Goal: Task Accomplishment & Management: Complete application form

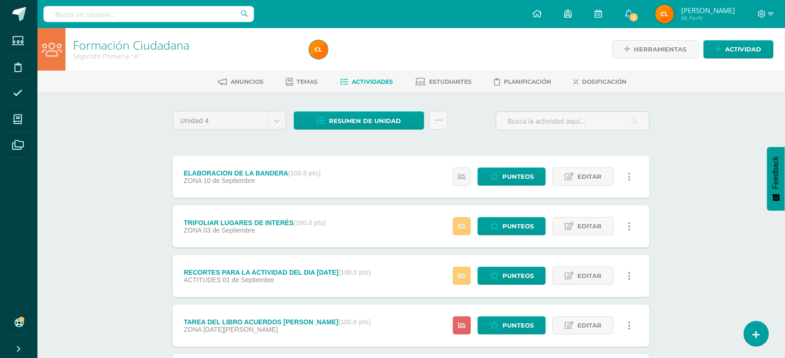
click at [712, 102] on div "Formación Ciudadana Segundo Primaria "A" Herramientas Detalle de asistencias Ac…" at bounding box center [411, 268] width 748 height 480
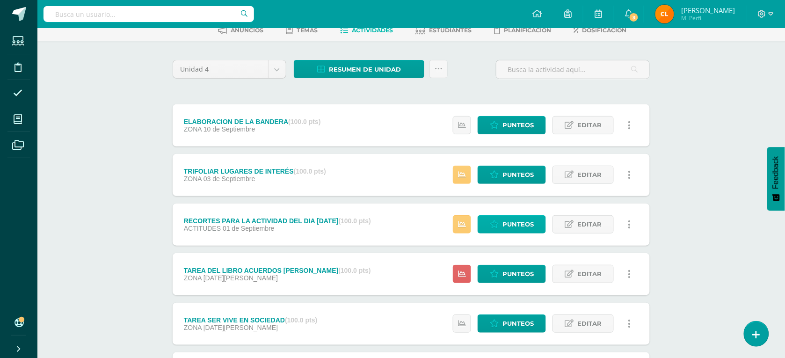
scroll to position [150, 0]
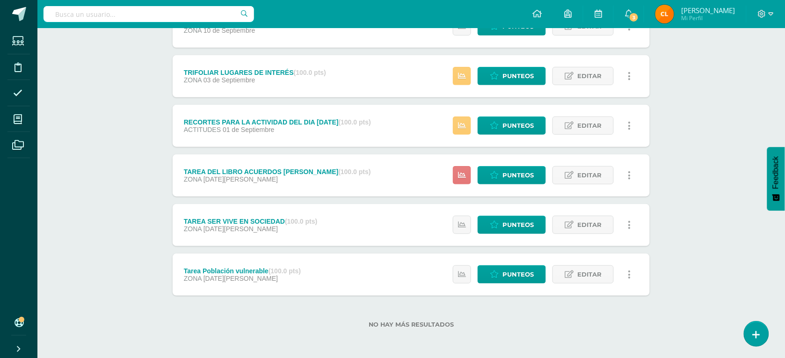
click at [465, 176] on icon at bounding box center [462, 175] width 8 height 8
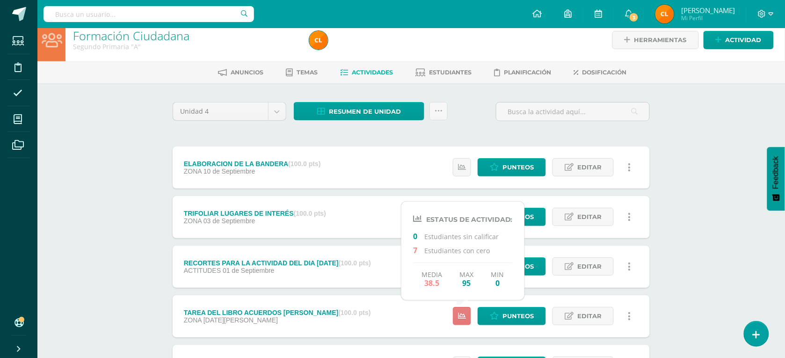
scroll to position [0, 0]
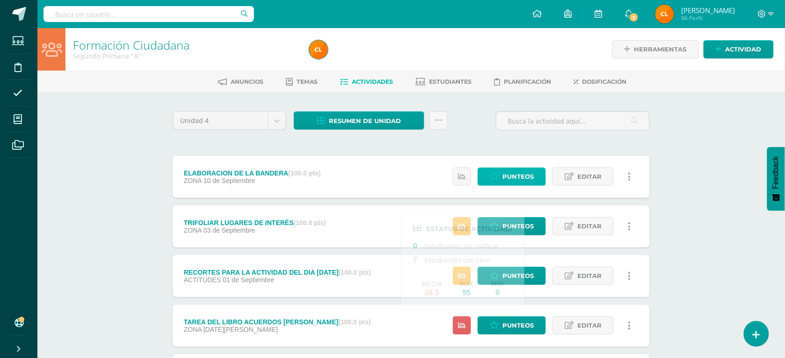
click at [512, 176] on span "Punteos" at bounding box center [518, 176] width 31 height 17
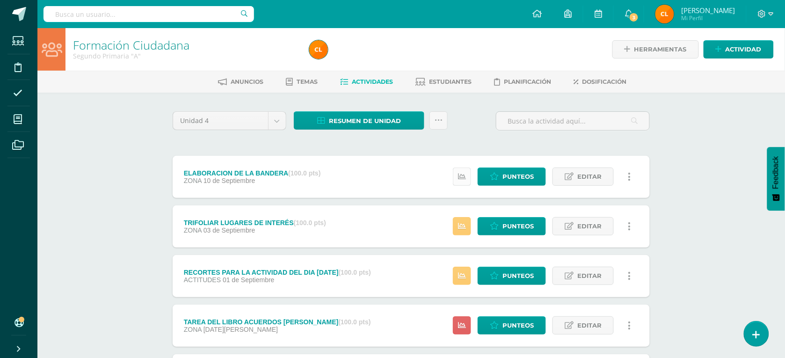
click at [467, 175] on link at bounding box center [462, 177] width 18 height 18
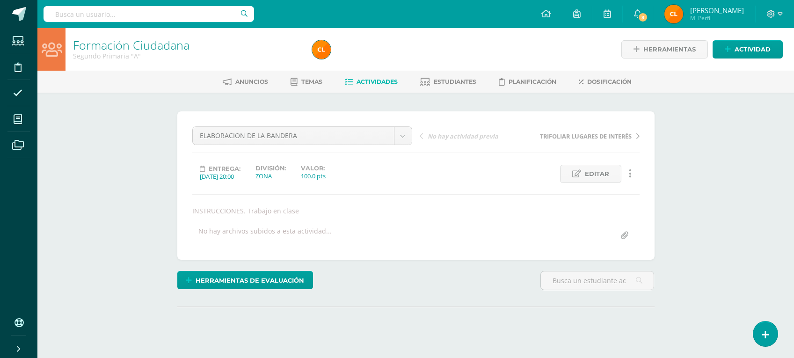
click at [536, 171] on div "Editar Ocultar Historial de actividad Eliminar Historial de actividad" at bounding box center [587, 174] width 114 height 18
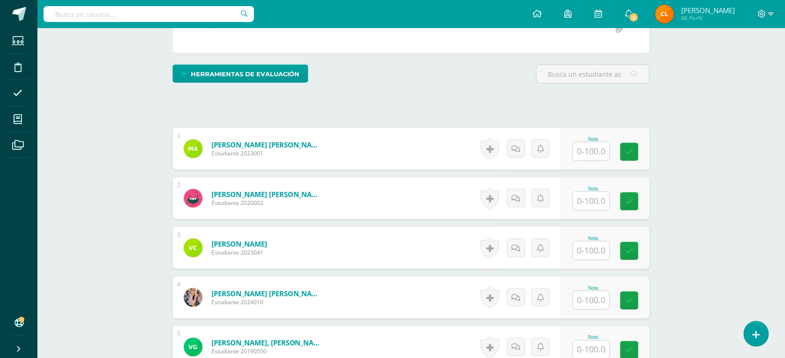
scroll to position [207, 0]
click at [600, 151] on input "text" at bounding box center [596, 151] width 37 height 19
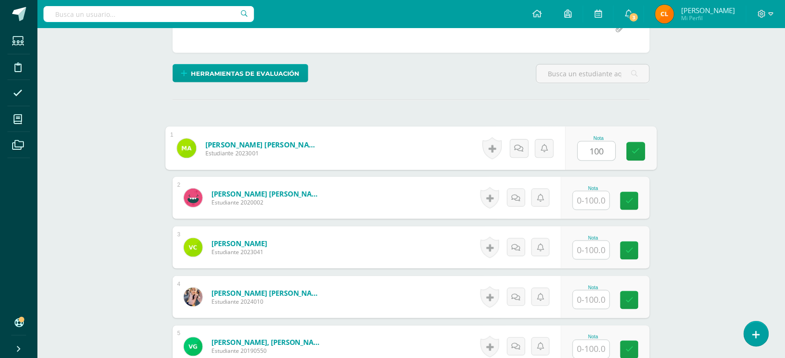
type input "100"
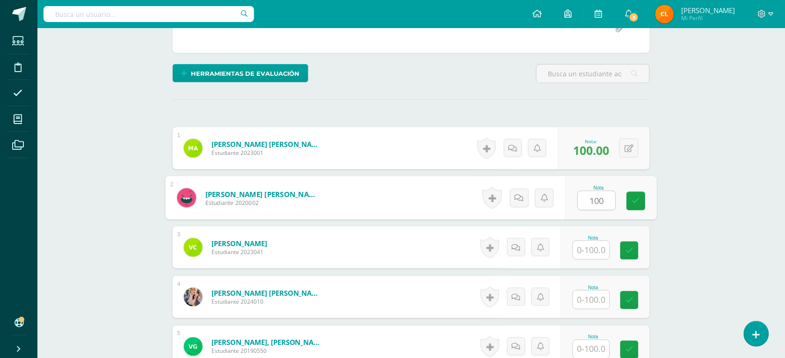
type input "100"
click at [590, 245] on input "text" at bounding box center [591, 250] width 36 height 18
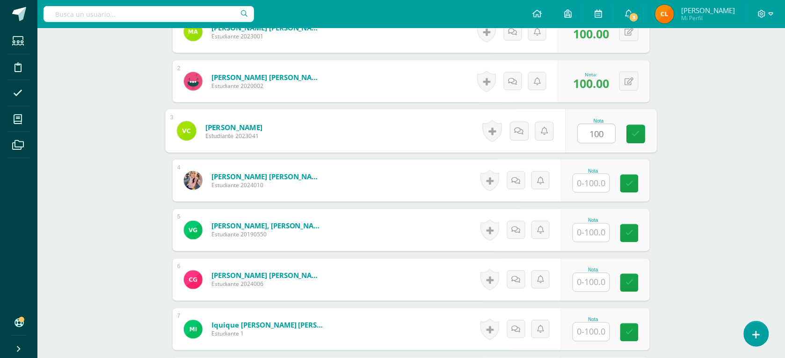
scroll to position [324, 0]
type input "100"
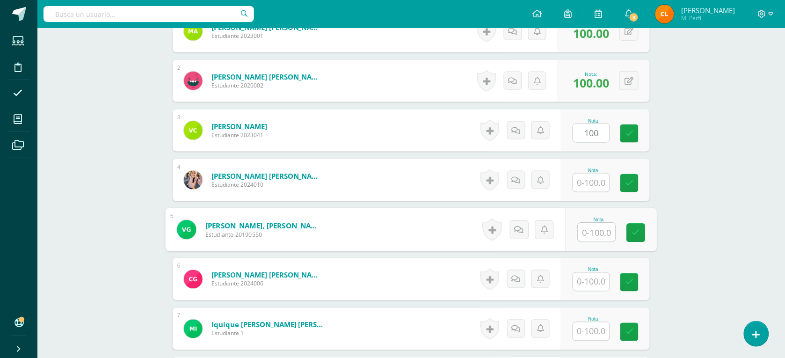
click at [602, 236] on input "text" at bounding box center [596, 232] width 37 height 19
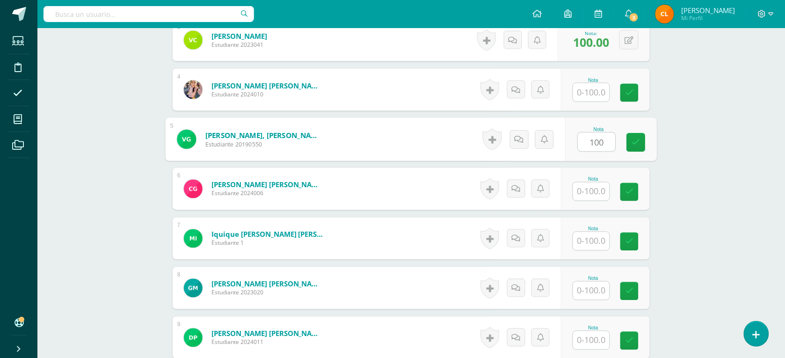
scroll to position [441, 0]
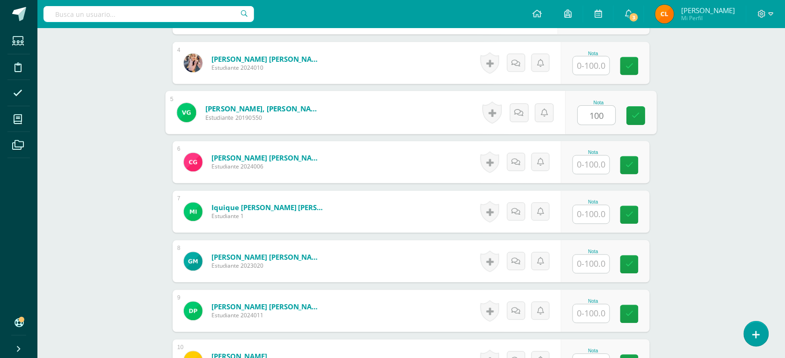
type input "100"
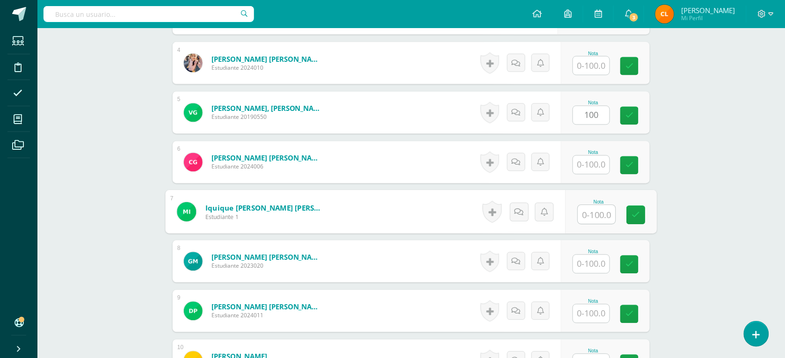
click at [597, 217] on input "text" at bounding box center [596, 214] width 37 height 19
type input "100"
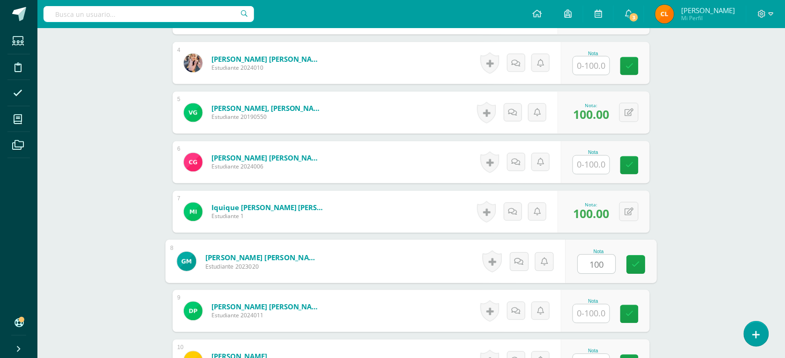
type input "100"
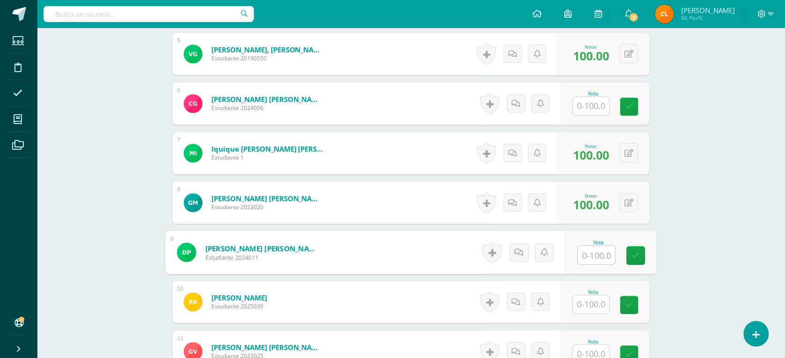
scroll to position [558, 0]
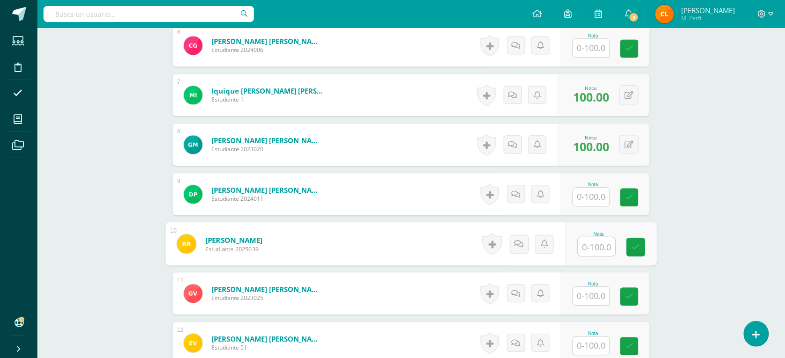
click at [595, 248] on input "text" at bounding box center [596, 246] width 37 height 19
type input "100"
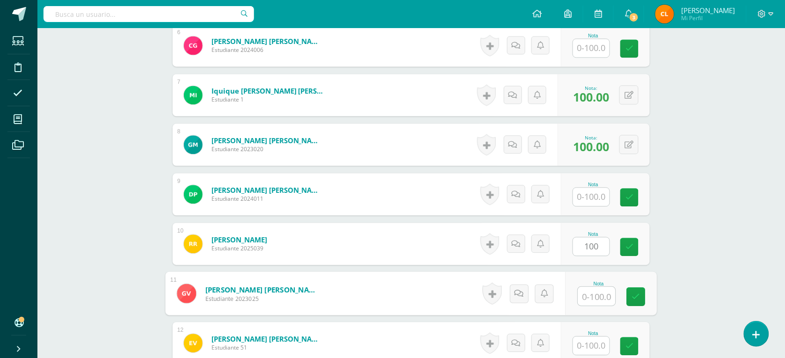
click at [590, 297] on input "text" at bounding box center [596, 296] width 37 height 19
type input "100"
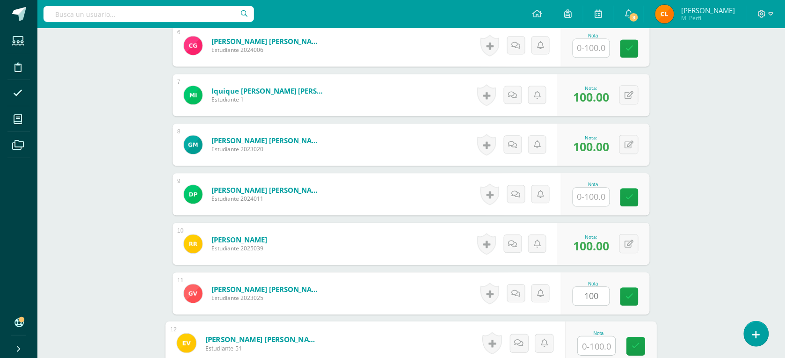
click at [594, 349] on input "text" at bounding box center [596, 345] width 37 height 19
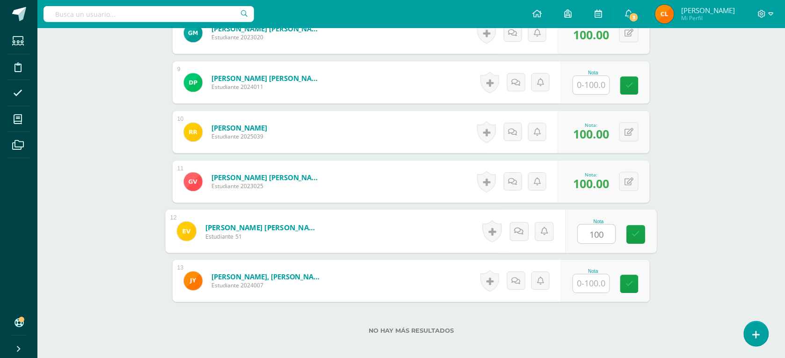
scroll to position [675, 0]
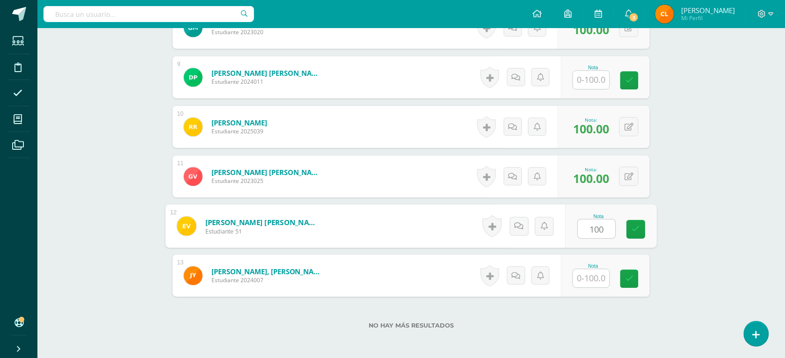
type input "100"
click at [607, 275] on input "text" at bounding box center [591, 278] width 36 height 18
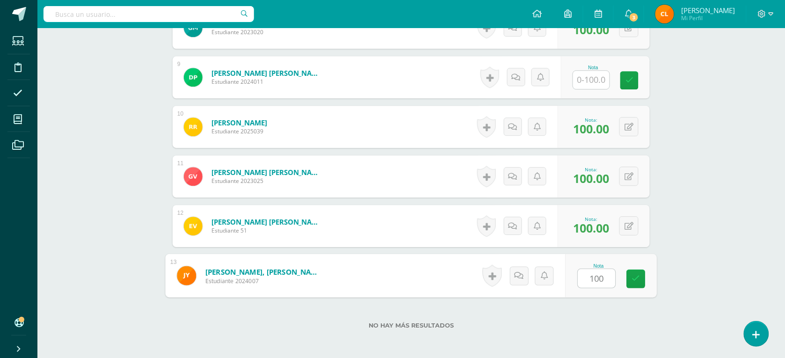
type input "100"
